Goal: Find specific page/section: Find specific page/section

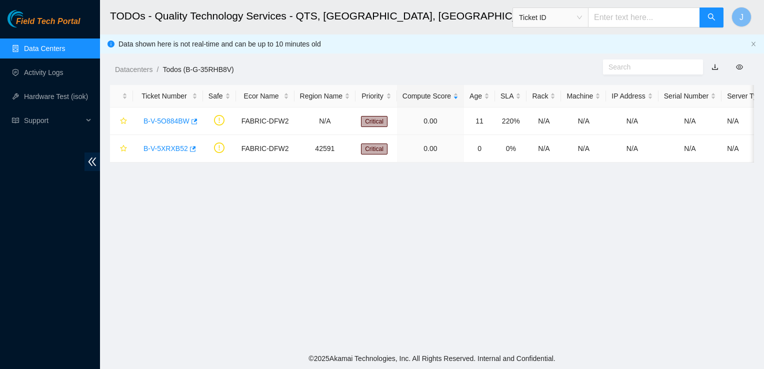
scroll to position [268, 0]
click at [51, 47] on link "Data Centers" at bounding box center [44, 49] width 41 height 8
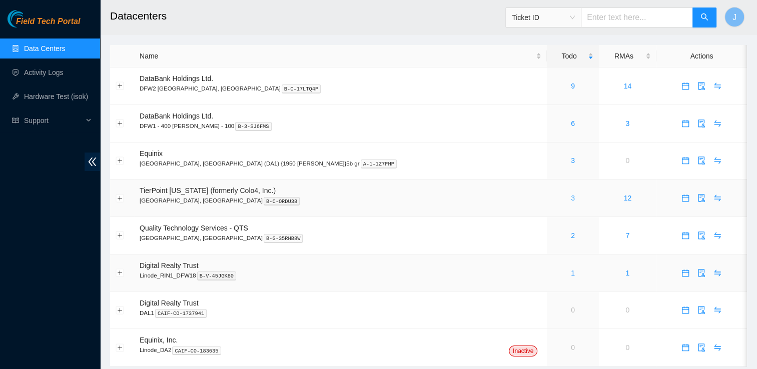
click at [571, 197] on link "3" at bounding box center [573, 198] width 4 height 8
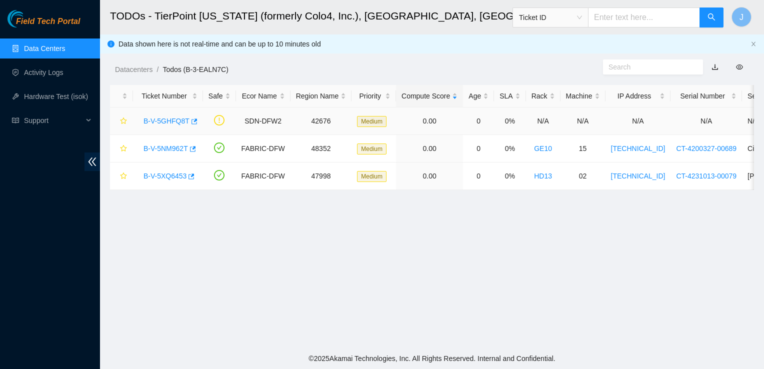
click at [168, 122] on link "B-V-5GHFQ8T" at bounding box center [167, 121] width 46 height 8
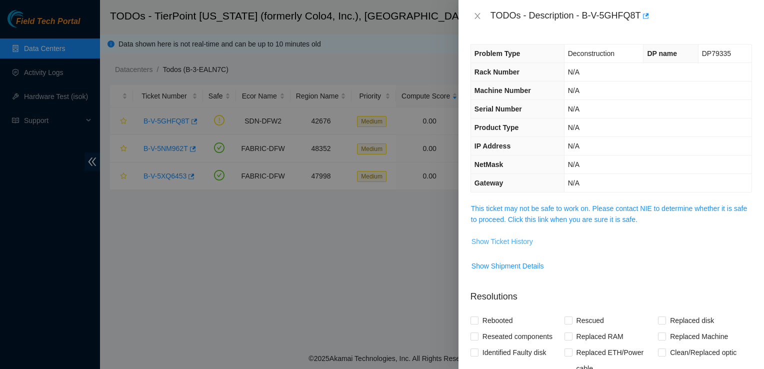
click at [520, 243] on span "Show Ticket History" at bounding box center [503, 241] width 62 height 11
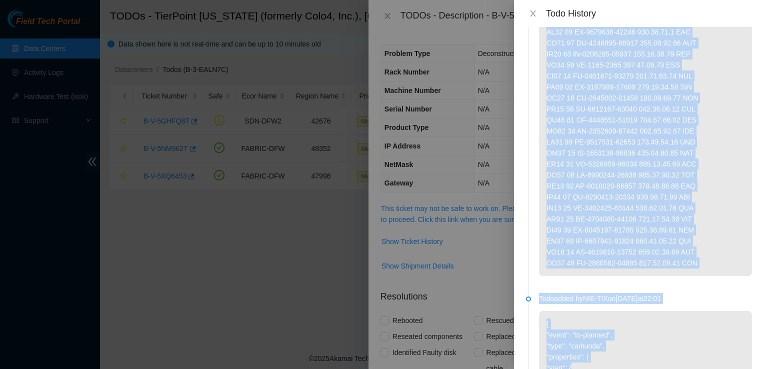
scroll to position [130, 0]
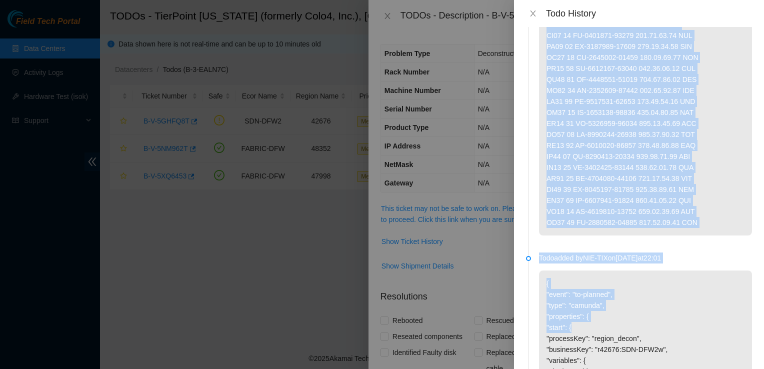
drag, startPoint x: 546, startPoint y: 80, endPoint x: 694, endPoint y: 242, distance: 219.2
click at [694, 236] on p at bounding box center [645, 79] width 213 height 312
copy p "HD16 01 CT-4210407-00142 [TECHNICAL_ID] YES HD16 02 CT-4210407-00267 [TECHNICAL…"
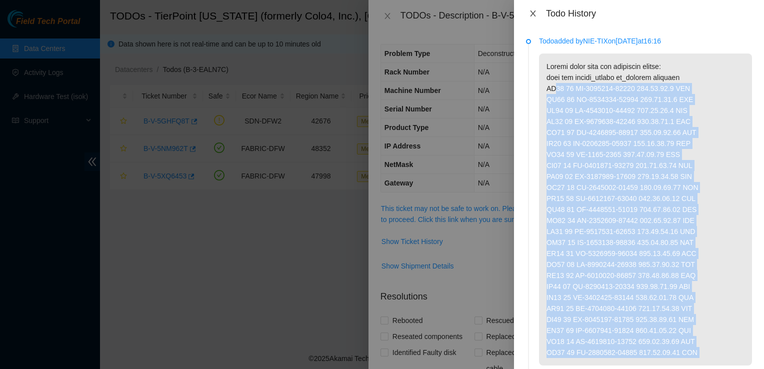
click at [533, 14] on icon "close" at bounding box center [533, 14] width 6 height 6
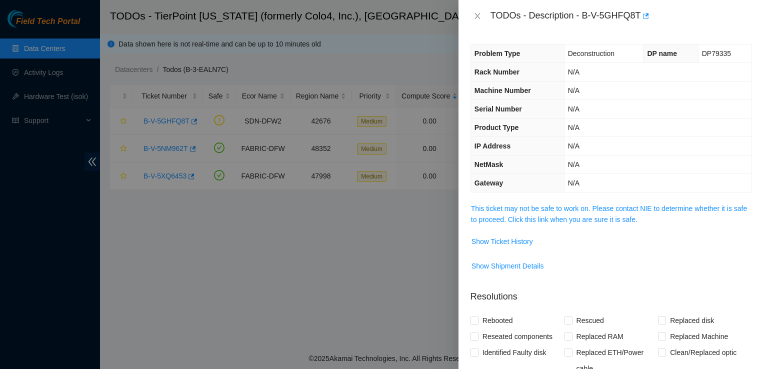
click at [626, 17] on div "TODOs - Description - B-V-5GHFQ8T" at bounding box center [622, 16] width 262 height 16
drag, startPoint x: 584, startPoint y: 17, endPoint x: 644, endPoint y: 17, distance: 59.5
click at [644, 17] on div "TODOs - Description - B-V-5GHFQ8T" at bounding box center [622, 16] width 262 height 16
copy div "B-V-5GHFQ8T"
